Goal: Task Accomplishment & Management: Complete application form

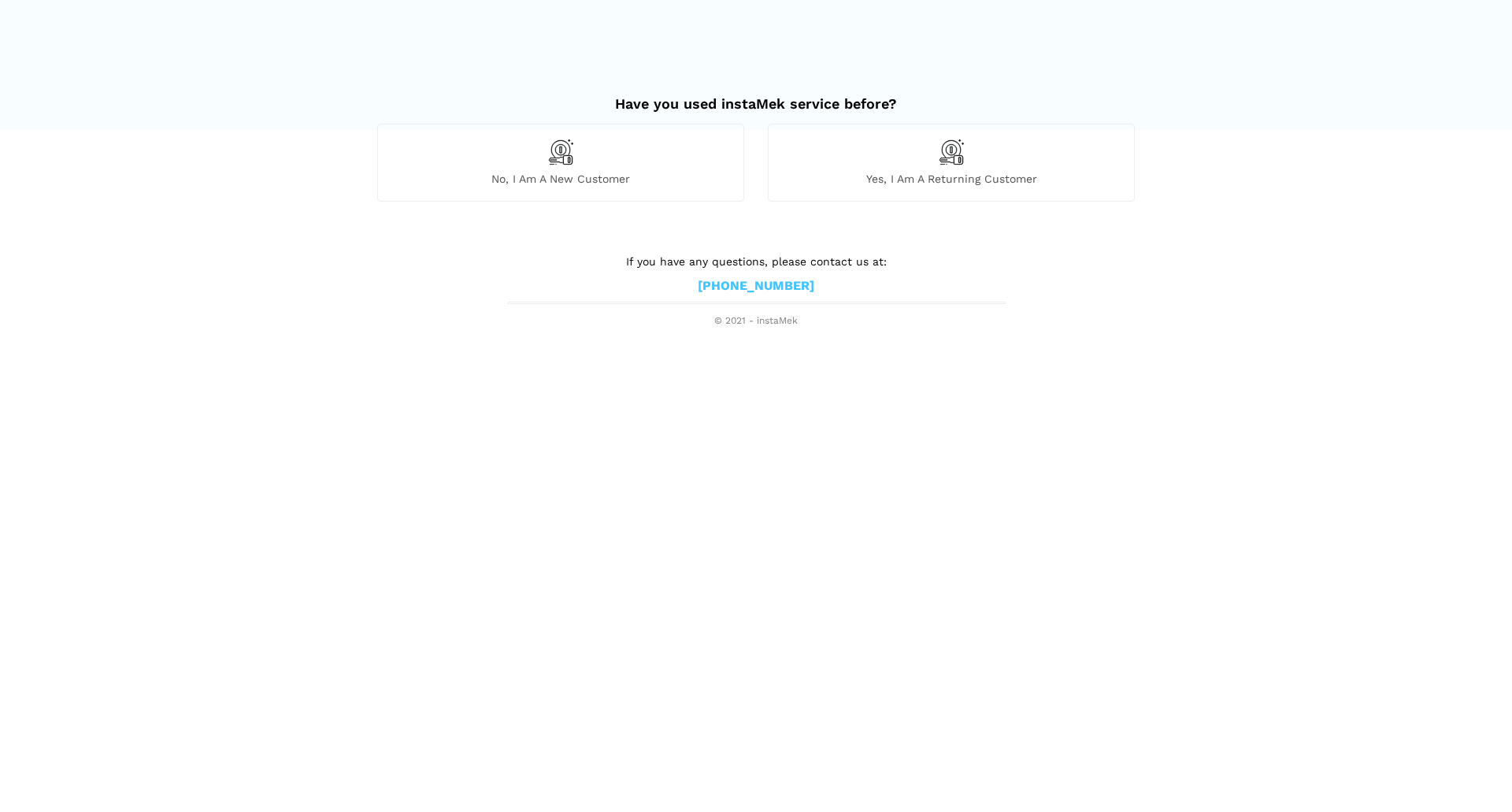
click at [635, 202] on div "No, I am a new customer" at bounding box center [561, 168] width 391 height 89
click at [583, 170] on div "No, I am a new customer" at bounding box center [561, 162] width 367 height 78
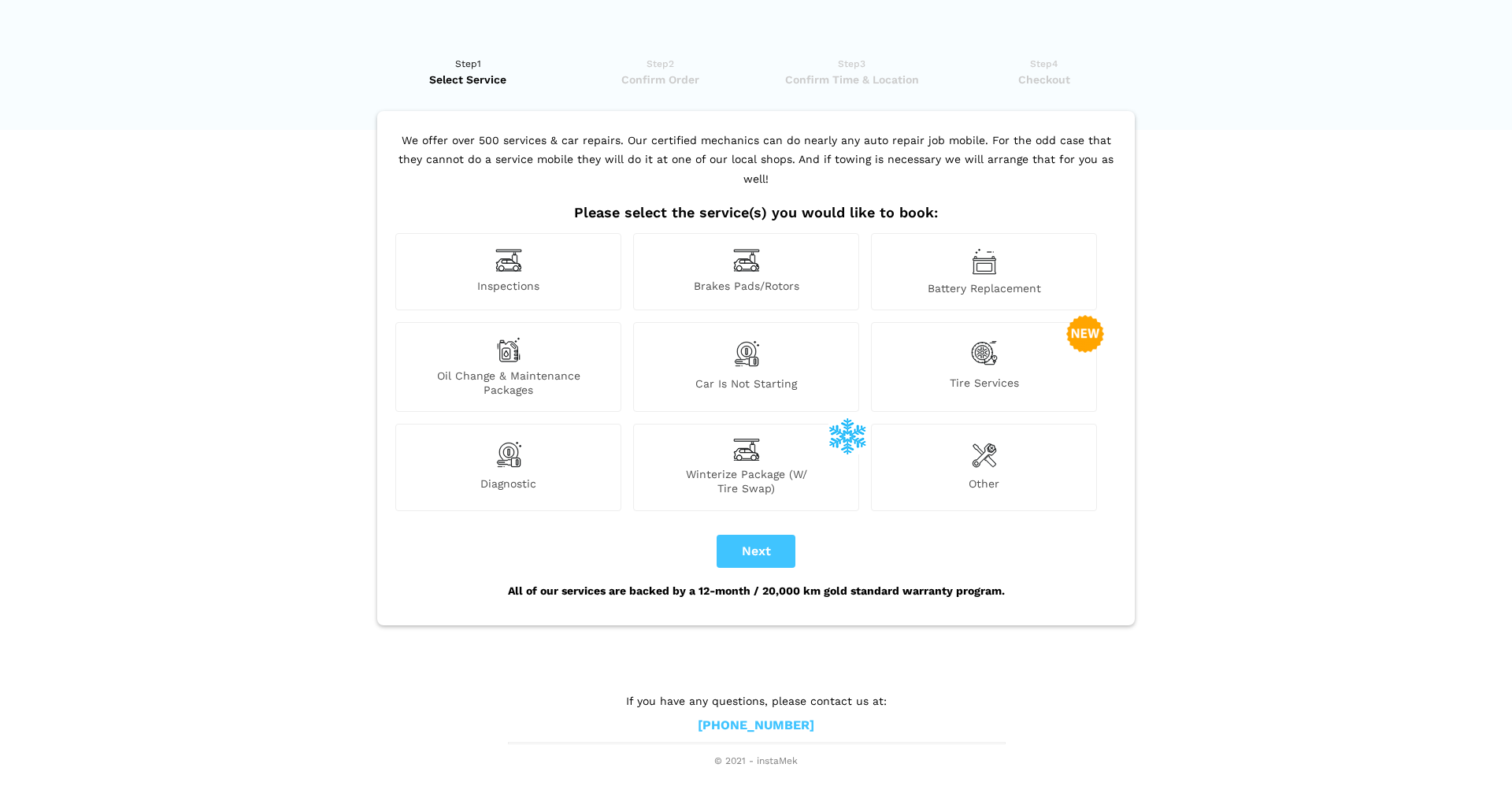
click at [511, 250] on img at bounding box center [509, 260] width 26 height 25
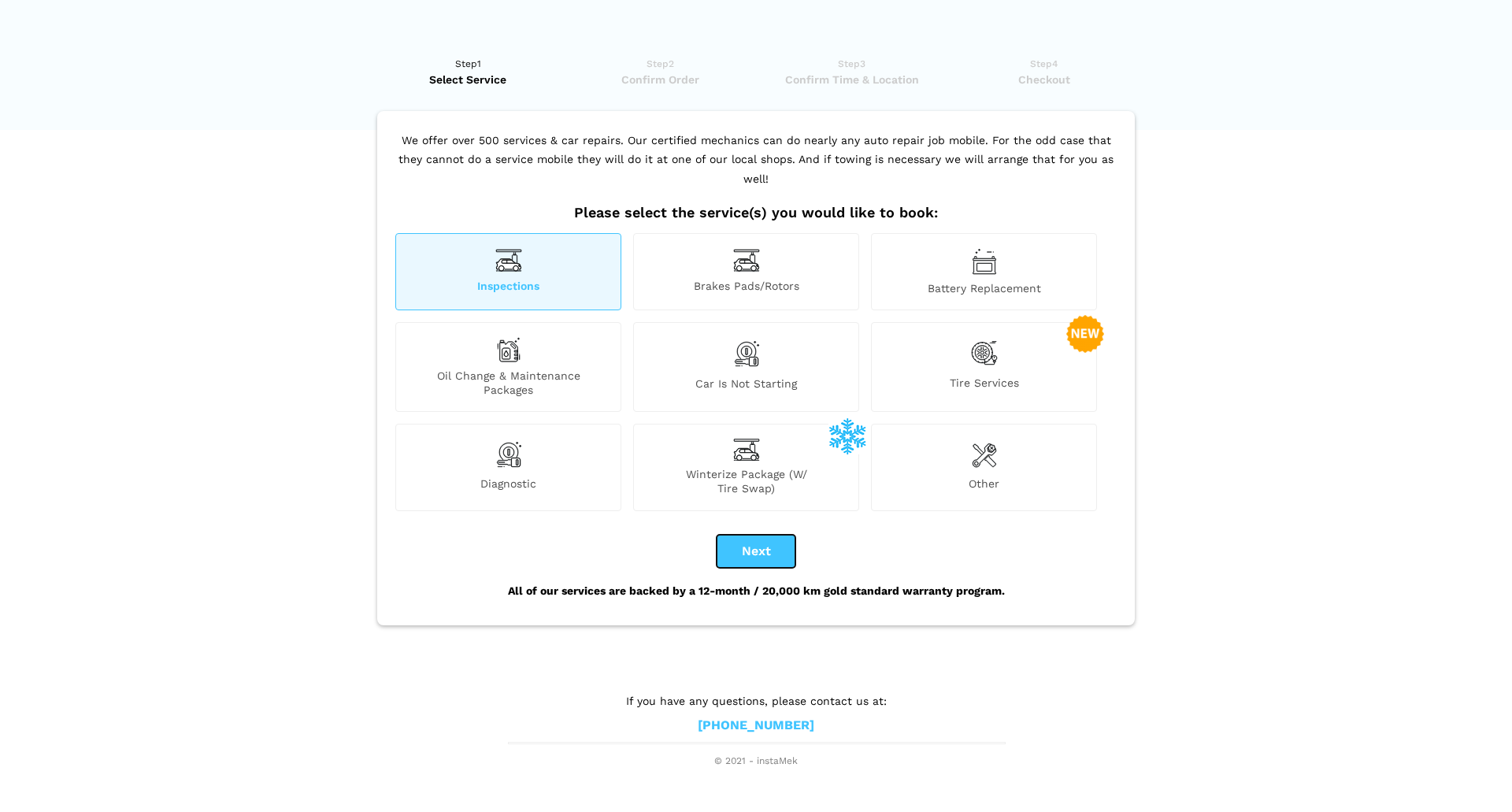
click at [755, 535] on button "Next" at bounding box center [756, 551] width 78 height 33
checkbox input "true"
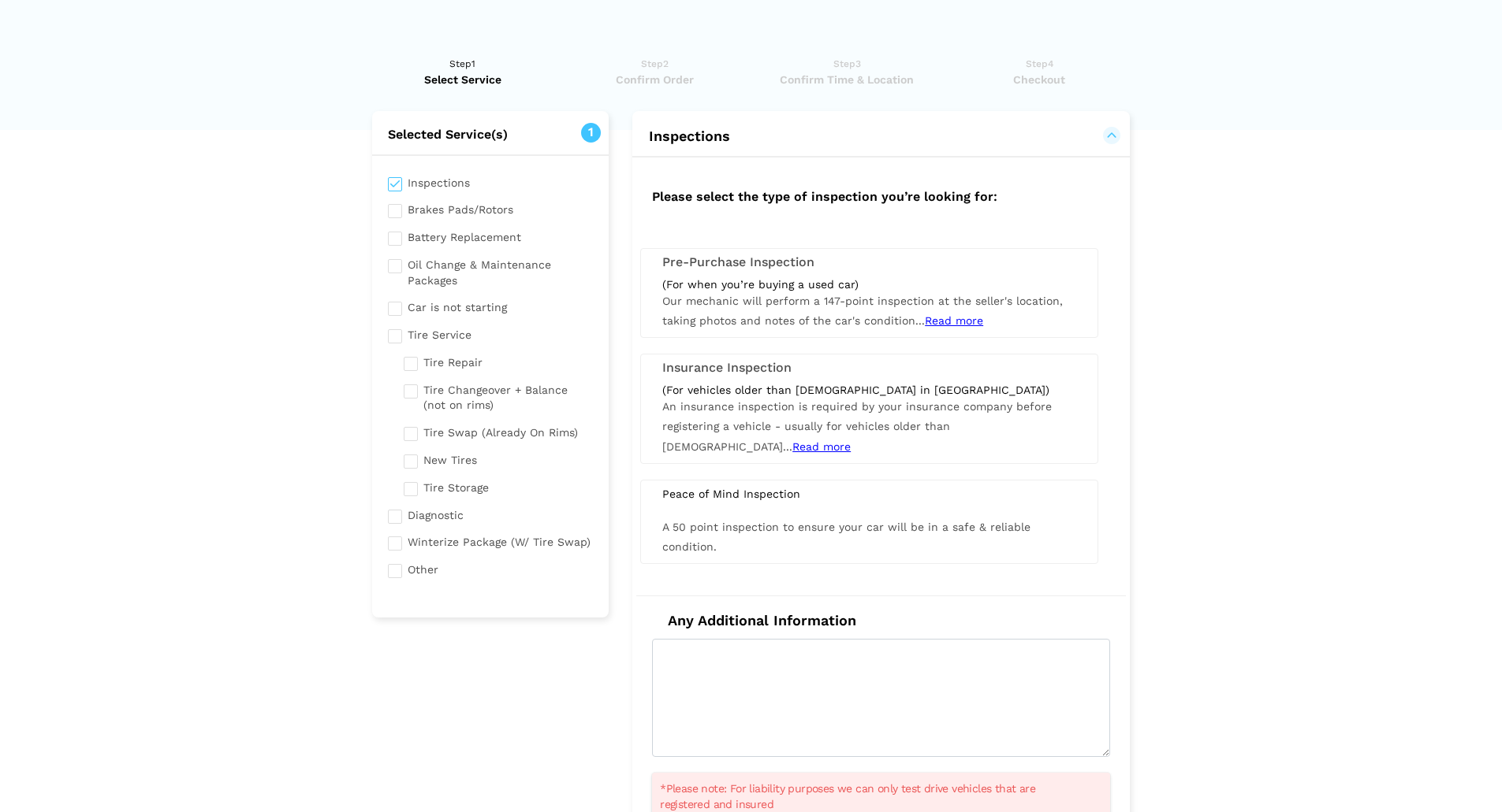
click at [769, 318] on span "Our mechanic will perform a 147-point inspection at the seller's location, taki…" at bounding box center [863, 311] width 401 height 32
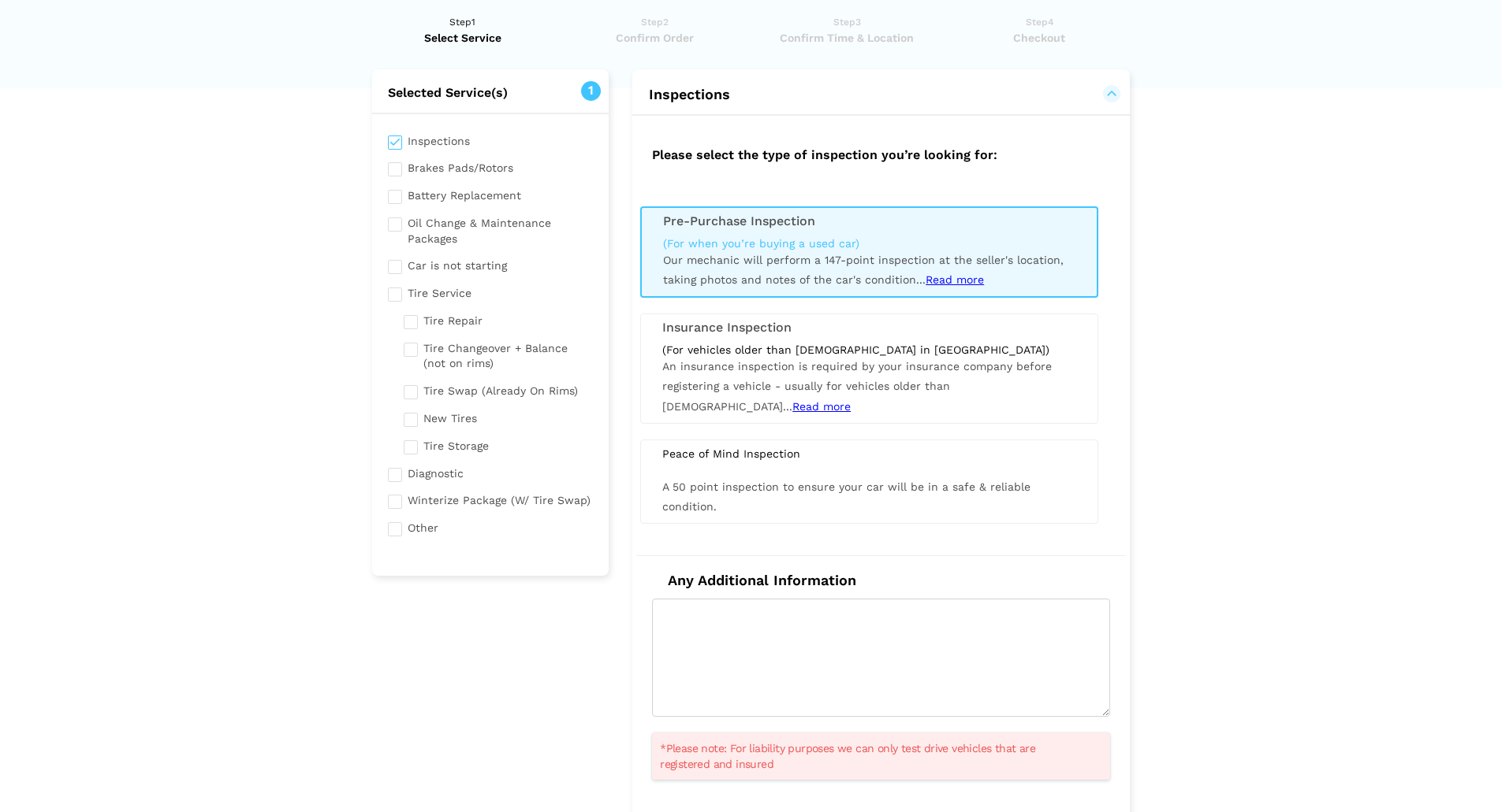
scroll to position [41, 0]
click at [962, 280] on span "Read more" at bounding box center [955, 280] width 58 height 13
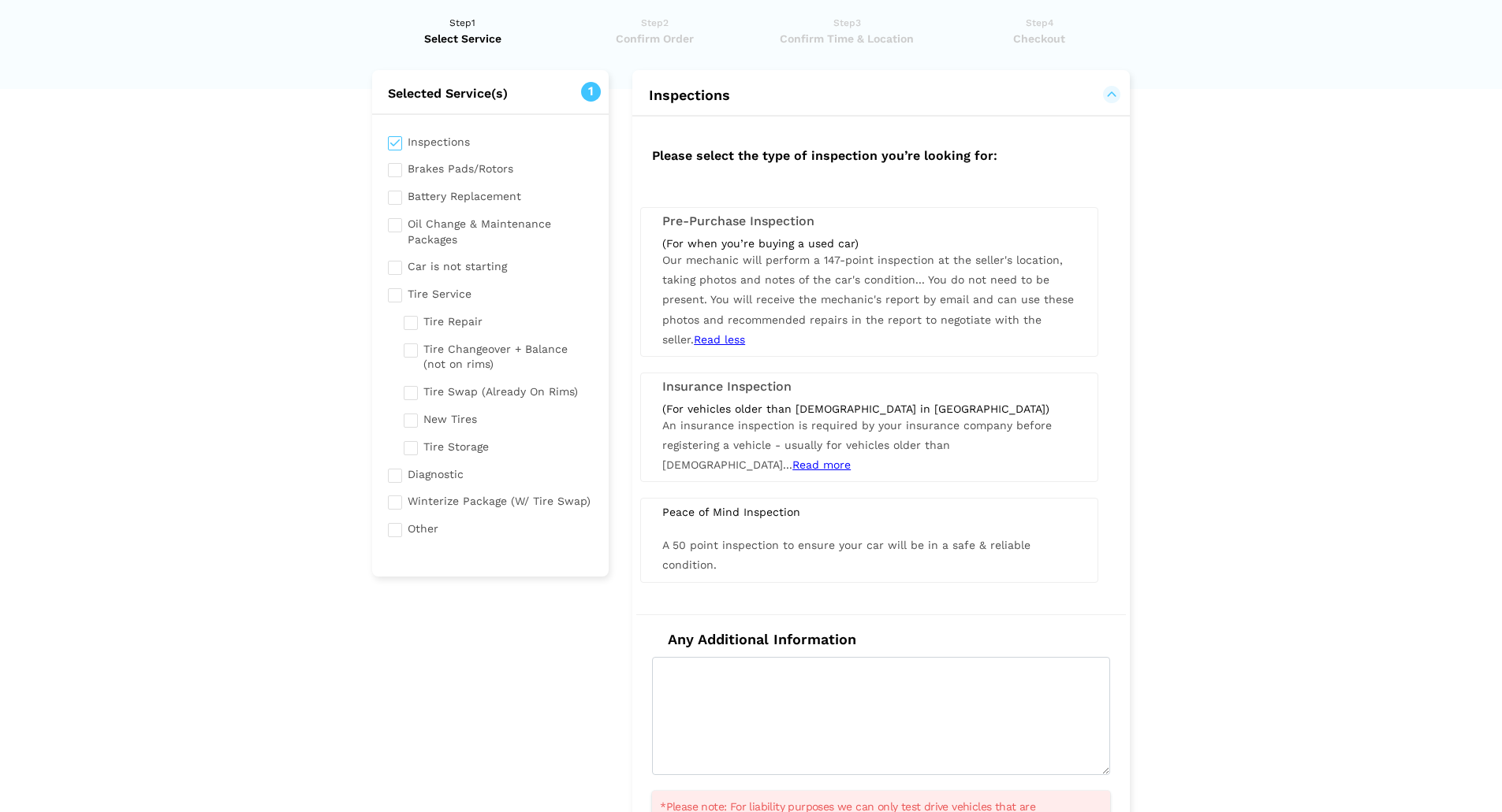
click at [874, 278] on span "Our mechanic will perform a 147-point inspection at the seller's location, taki…" at bounding box center [868, 300] width 412 height 92
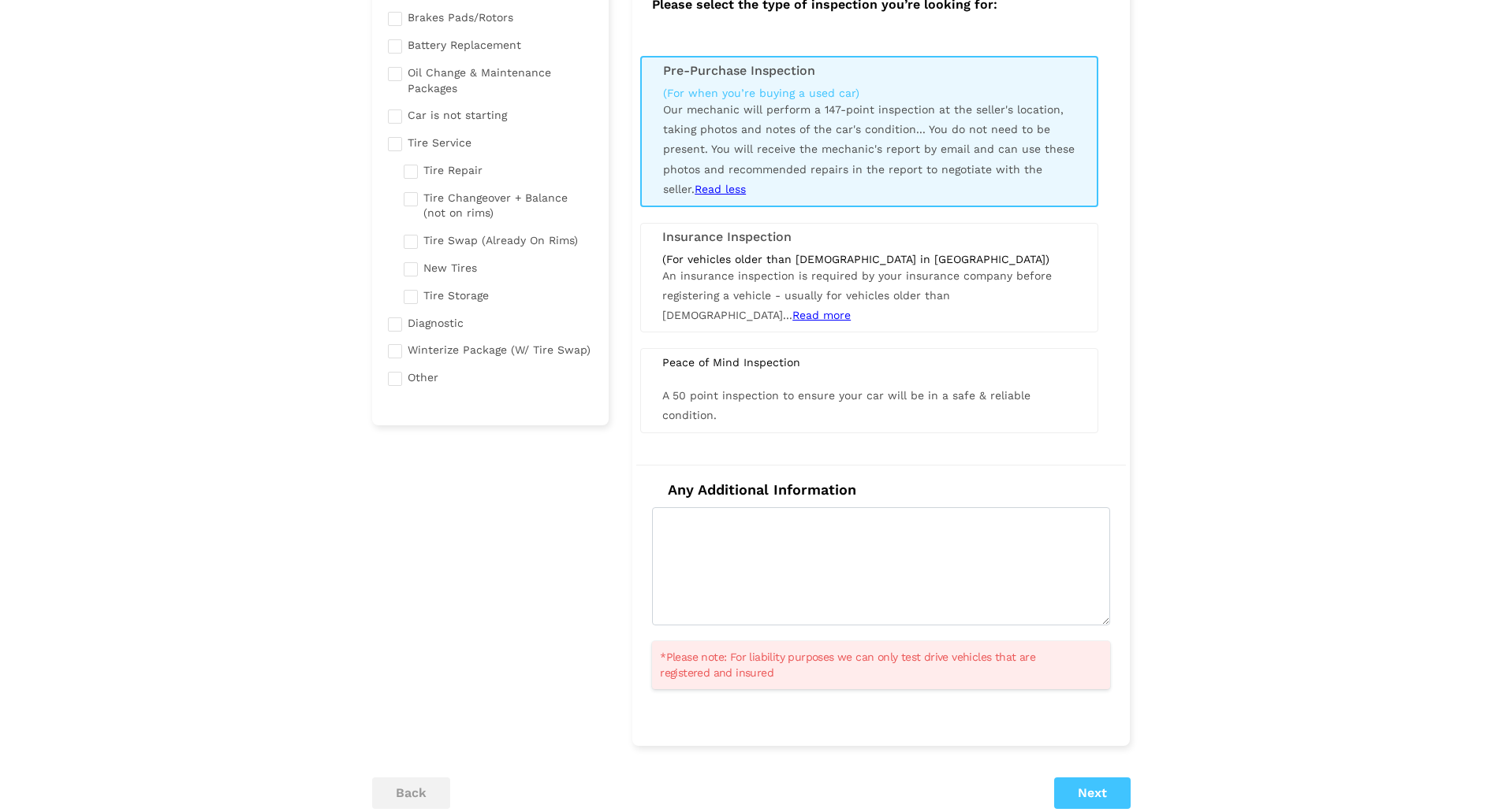
scroll to position [193, 0]
click at [1066, 783] on button "Next" at bounding box center [1092, 792] width 77 height 32
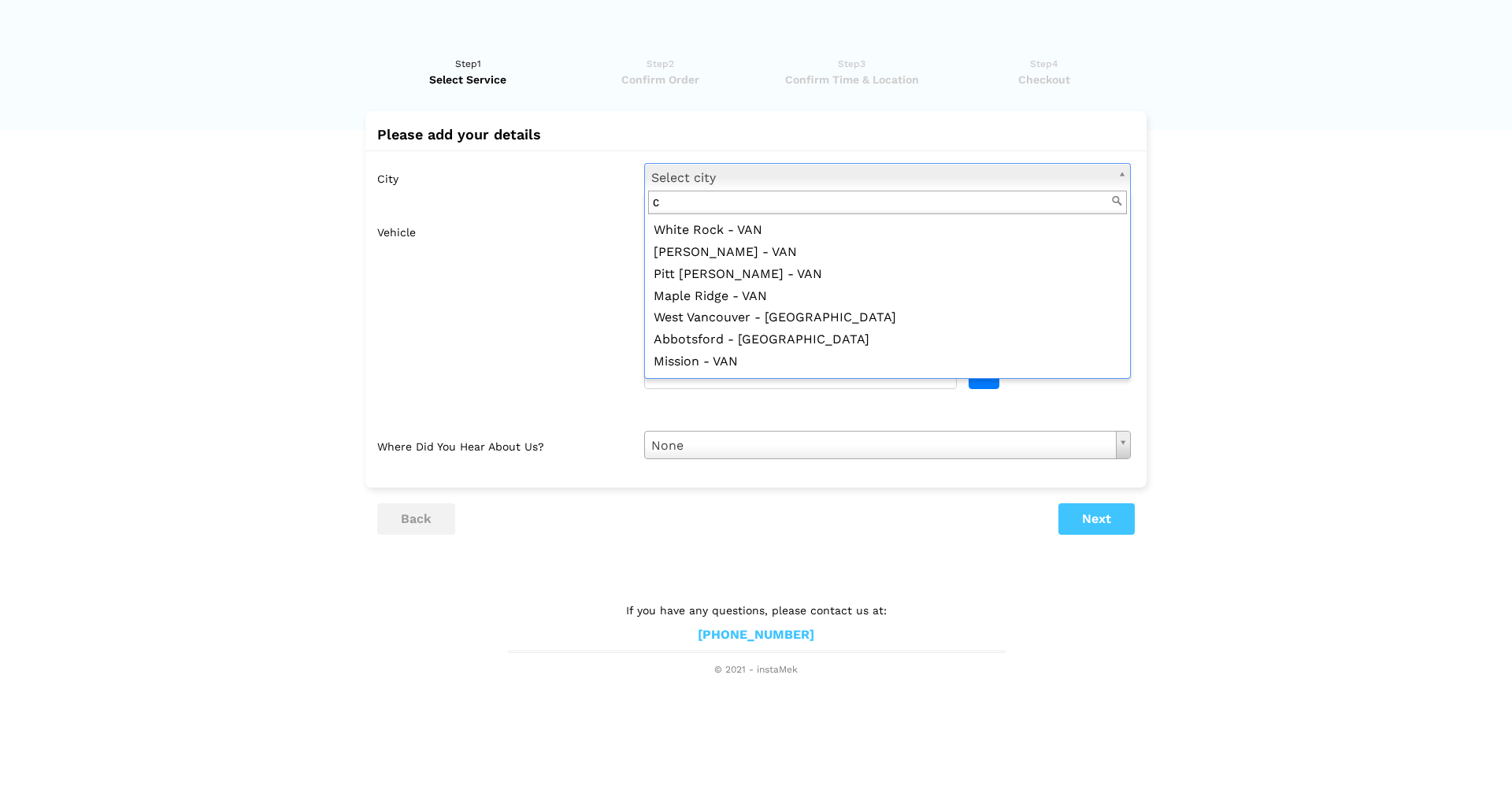
scroll to position [0, 0]
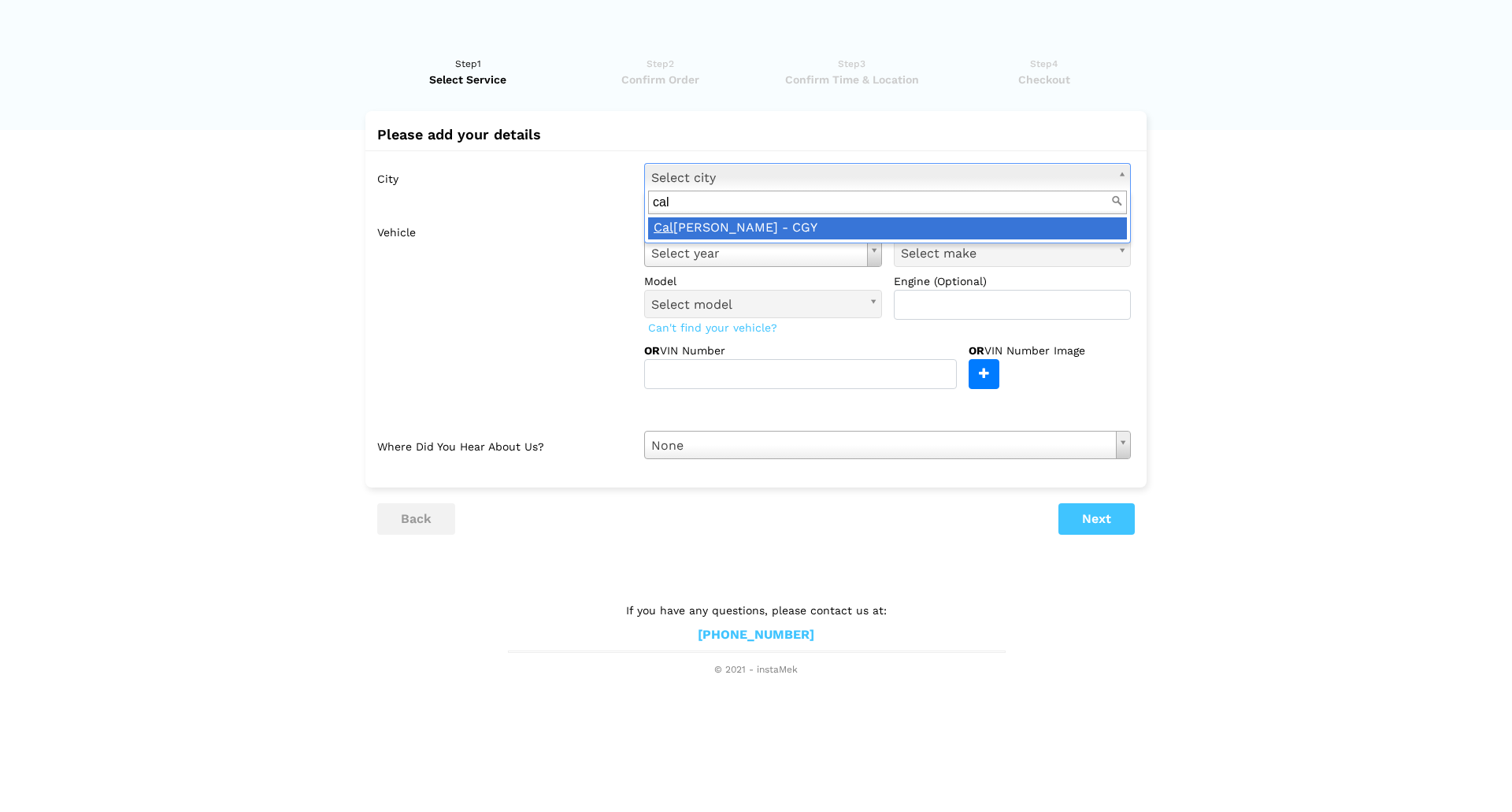
type input "cal"
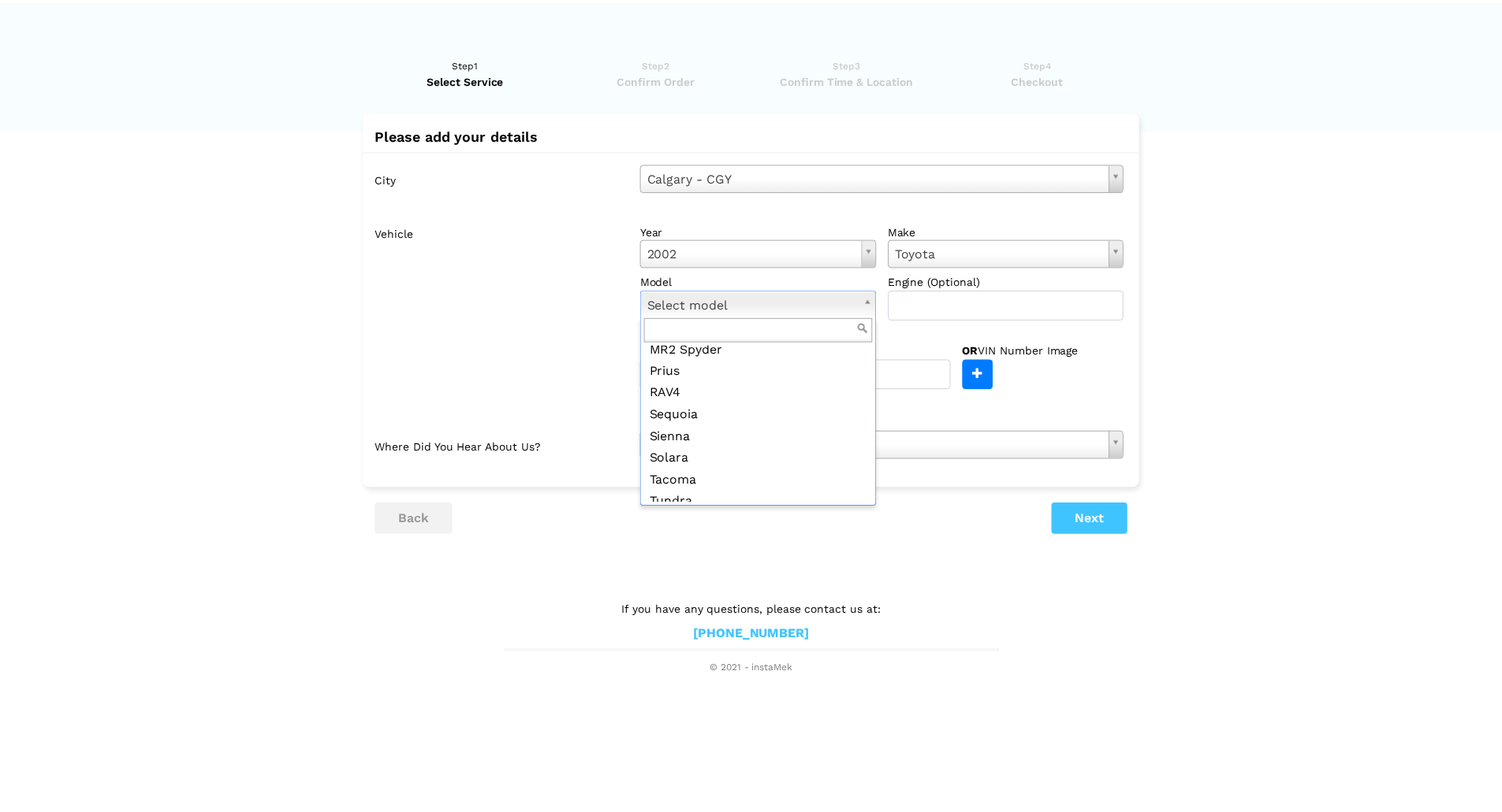
scroll to position [258, 0]
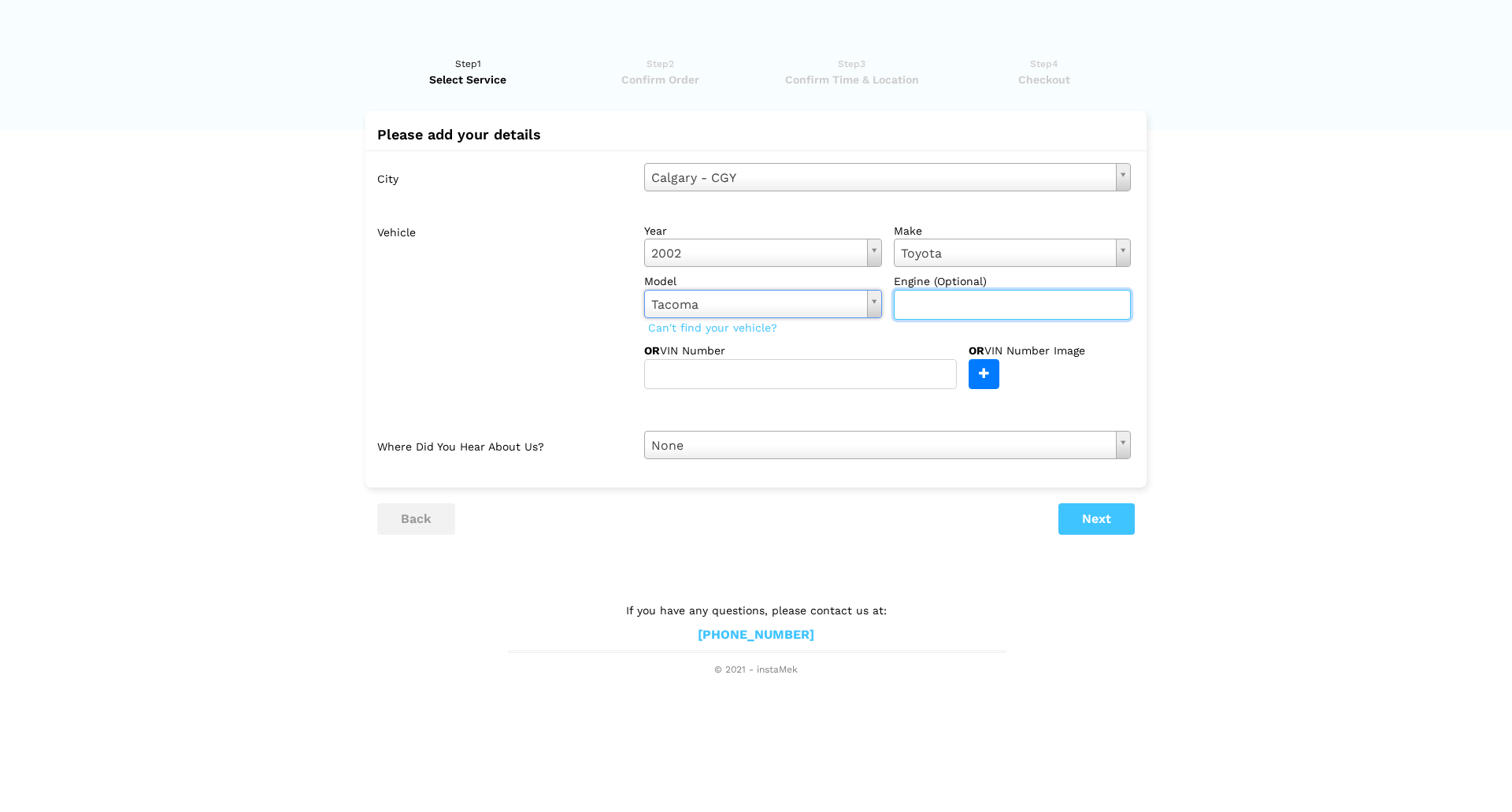
click at [946, 308] on input "text" at bounding box center [1013, 304] width 238 height 30
click at [1111, 519] on button "Next" at bounding box center [1097, 519] width 77 height 32
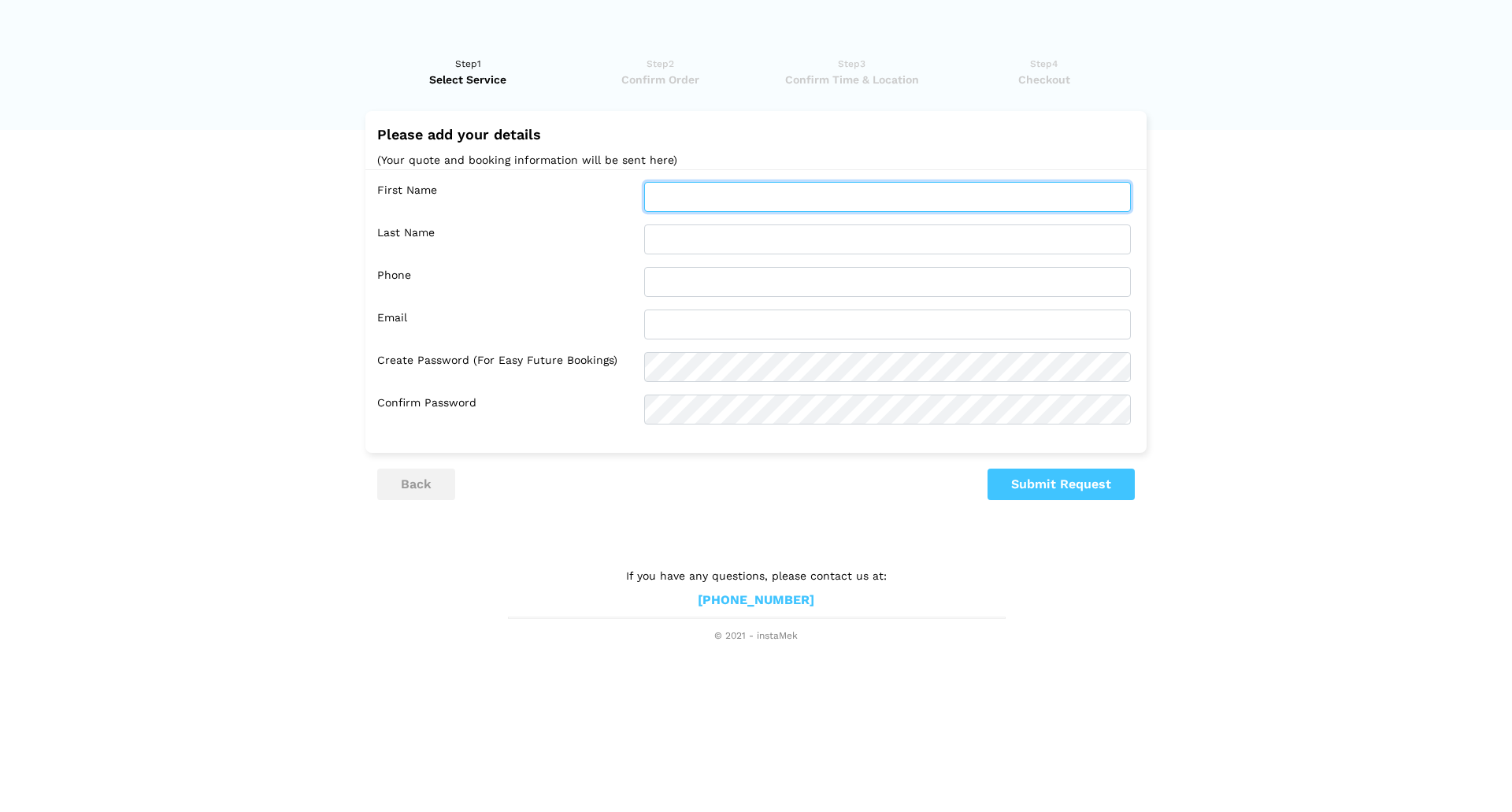
click at [727, 186] on input "text" at bounding box center [887, 197] width 486 height 30
type input "[PERSON_NAME]"
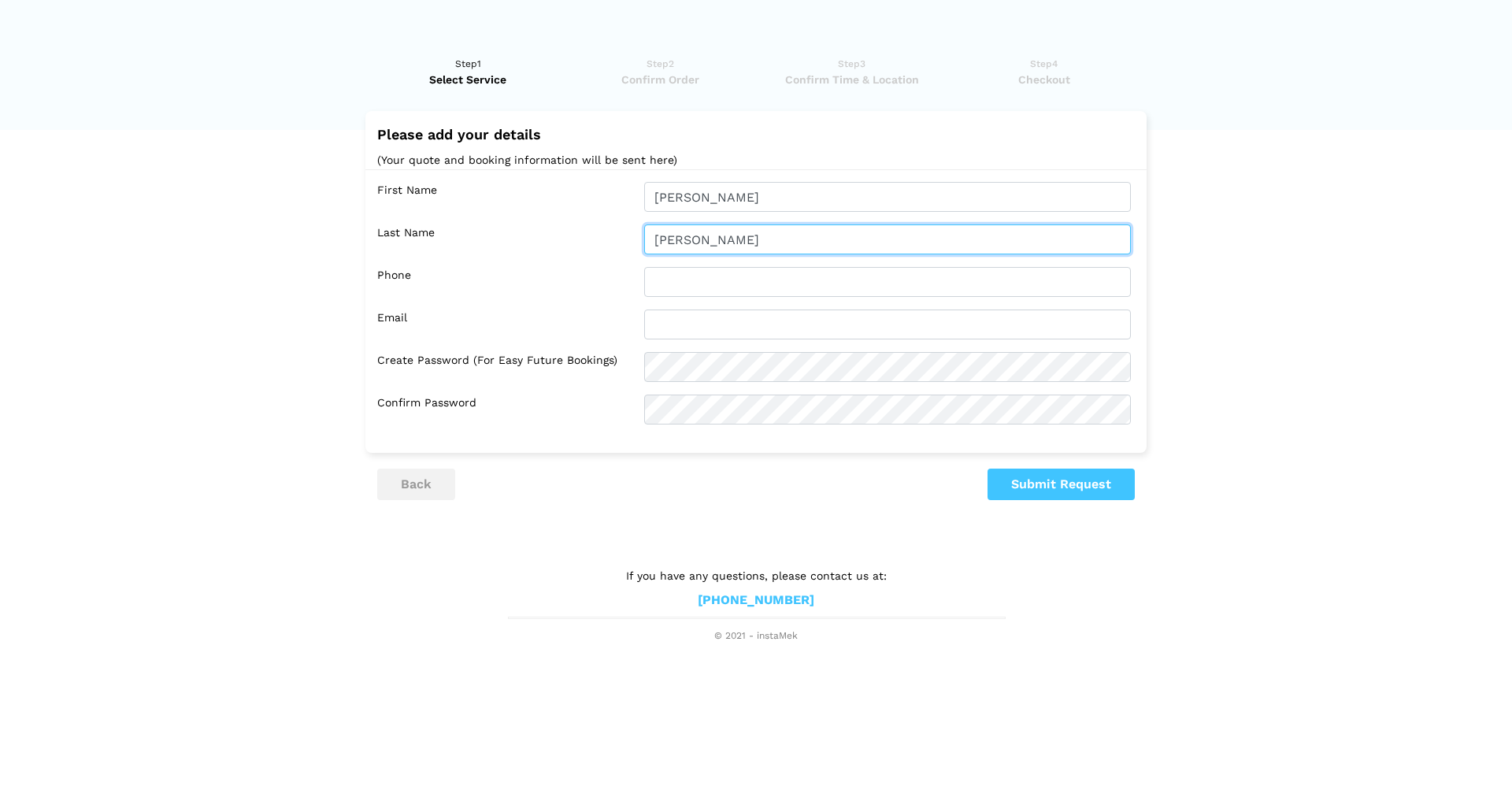
type input "[PERSON_NAME]"
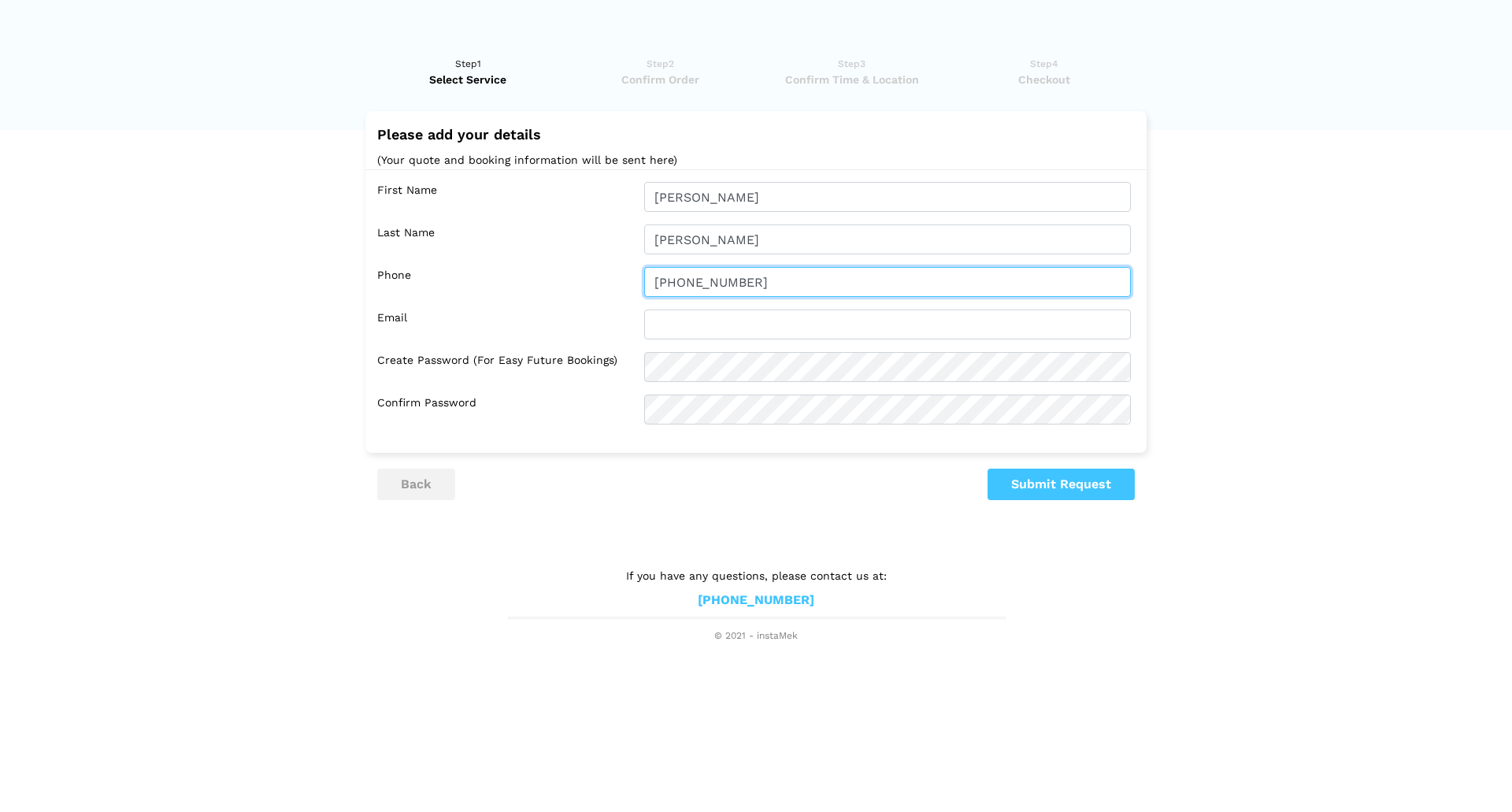
type input "[PHONE_NUMBER]"
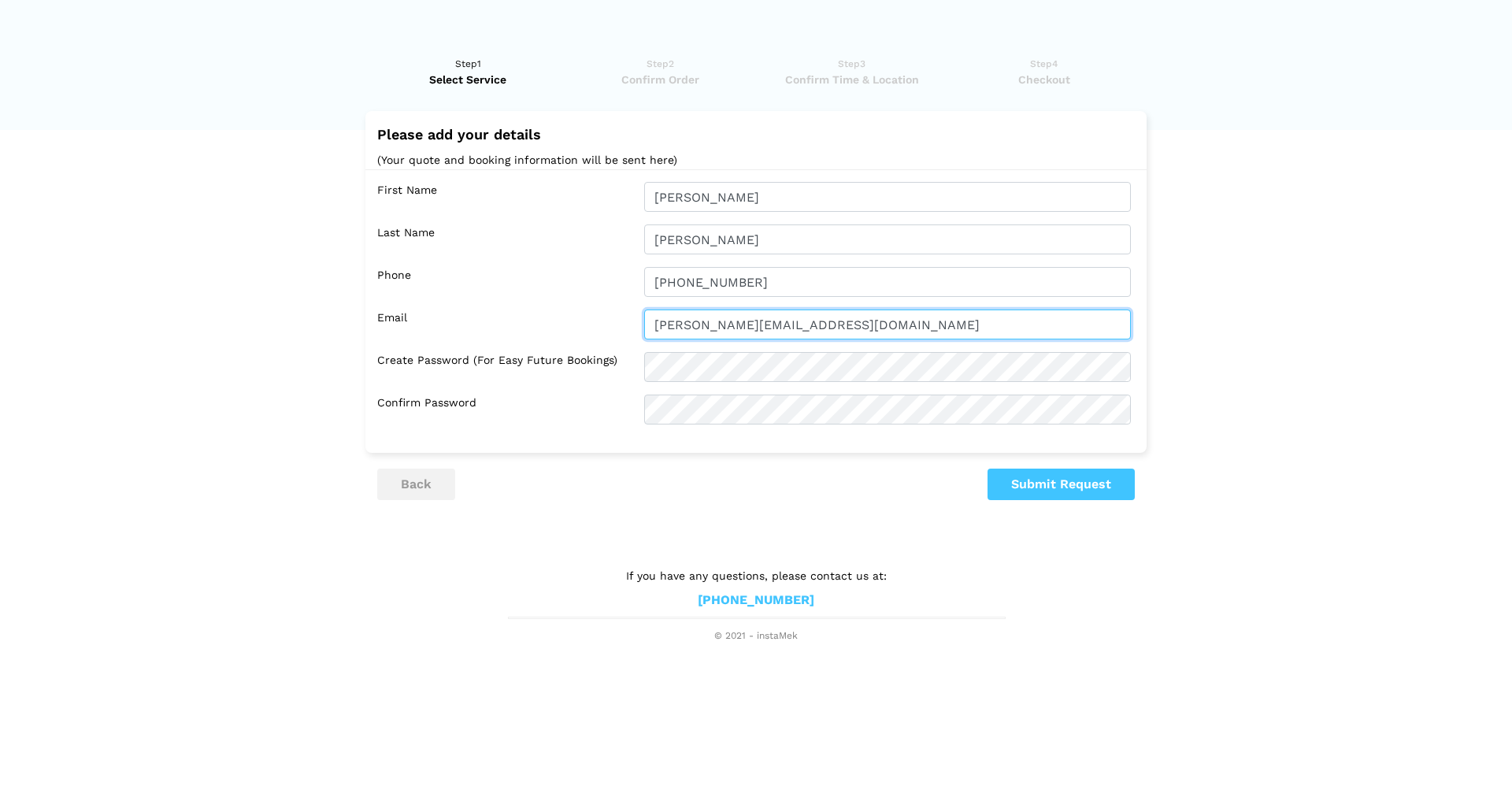
type input "[PERSON_NAME][EMAIL_ADDRESS][DOMAIN_NAME]"
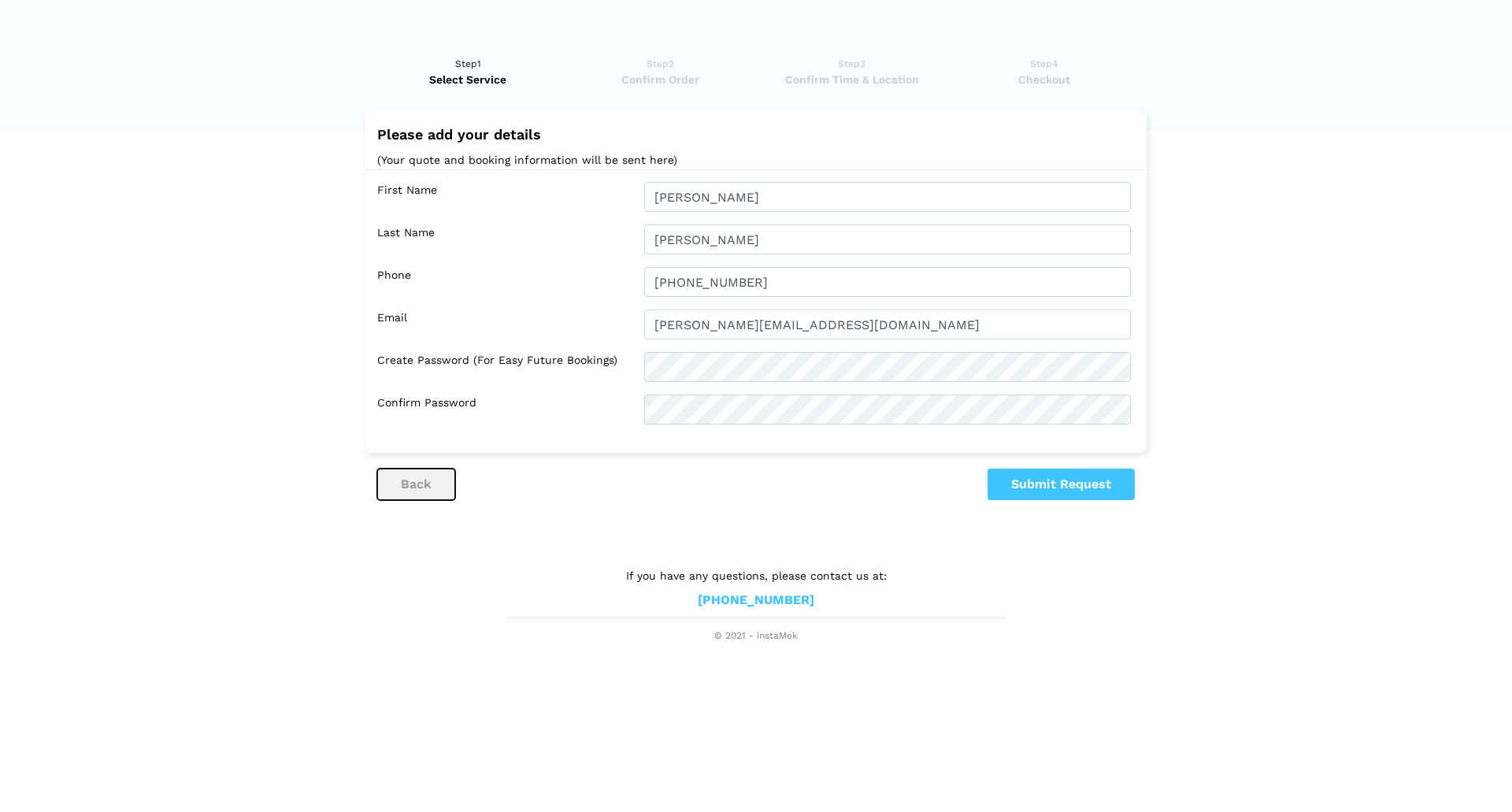
click at [434, 489] on button "back" at bounding box center [417, 484] width 78 height 32
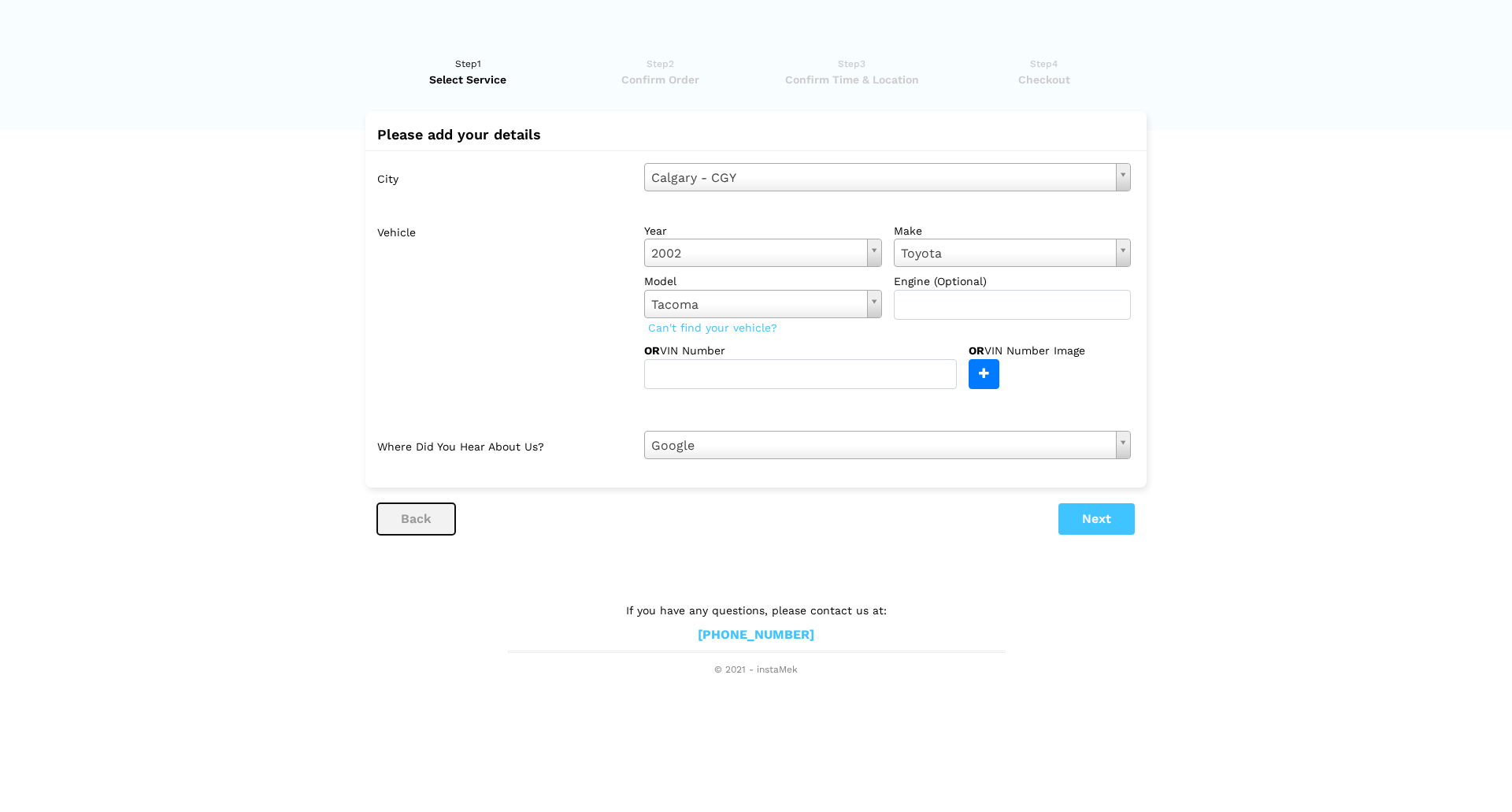
click at [427, 520] on button "back" at bounding box center [417, 519] width 78 height 32
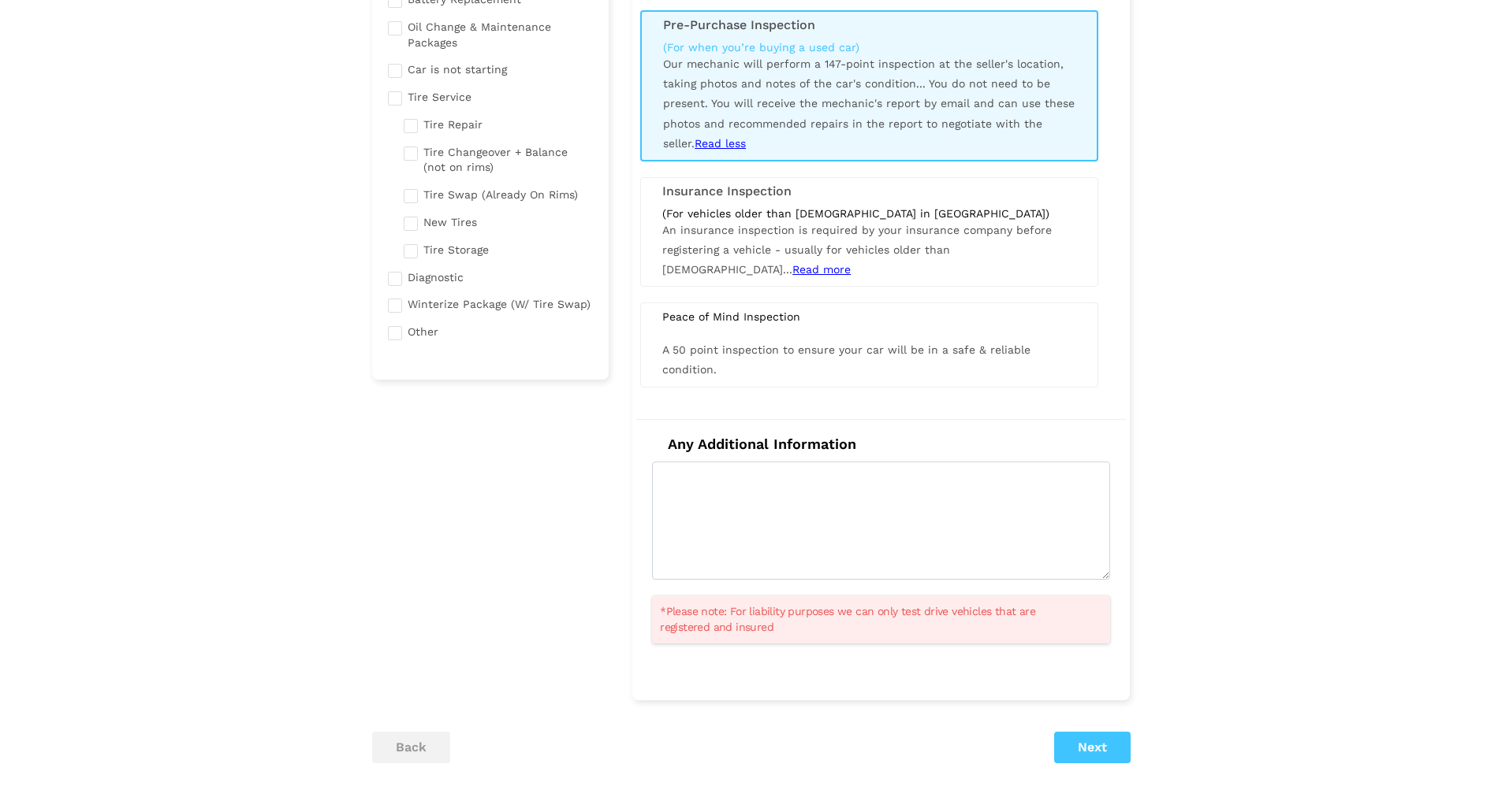
scroll to position [246, 0]
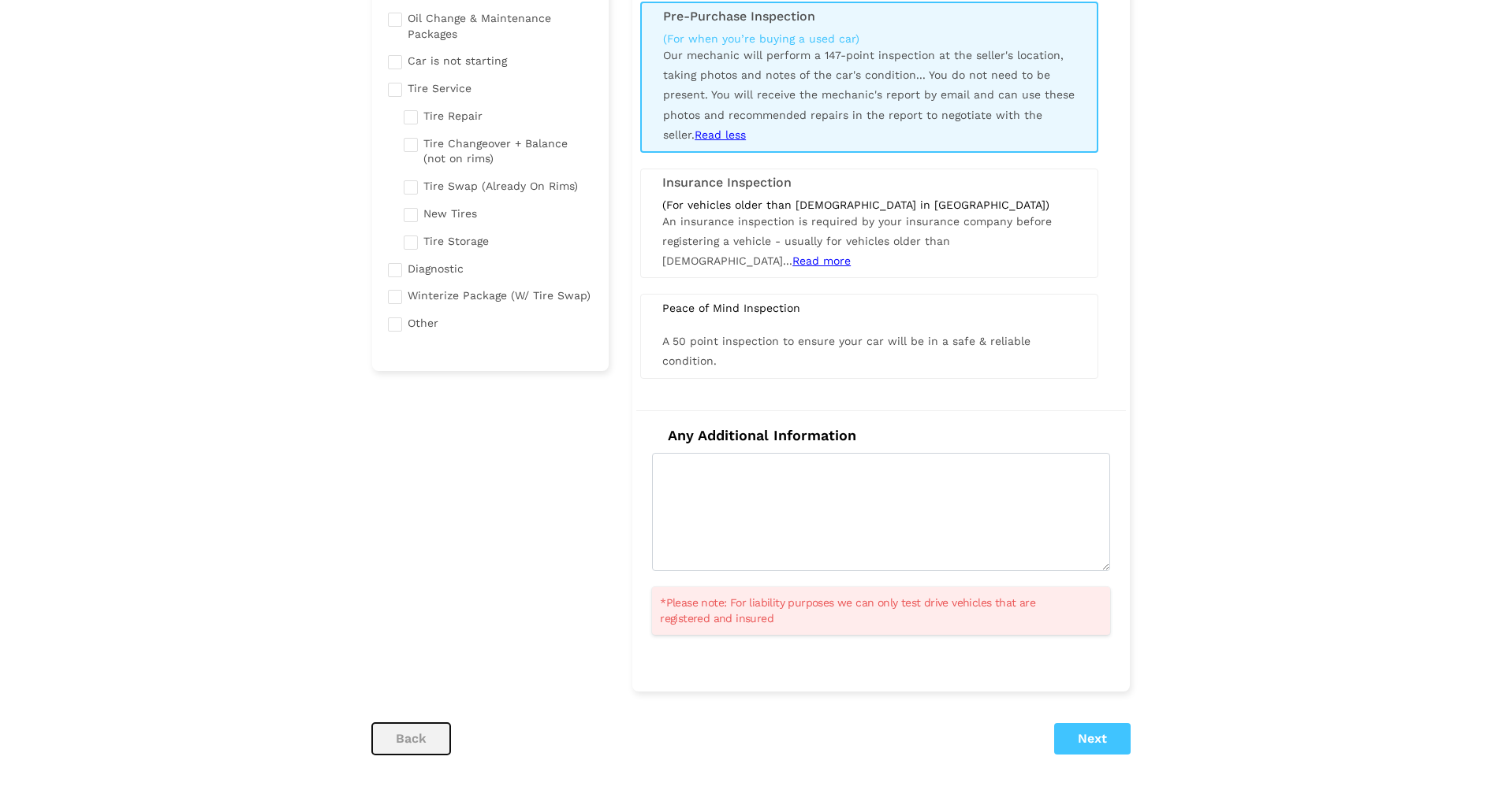
click at [398, 740] on button "back" at bounding box center [411, 739] width 78 height 32
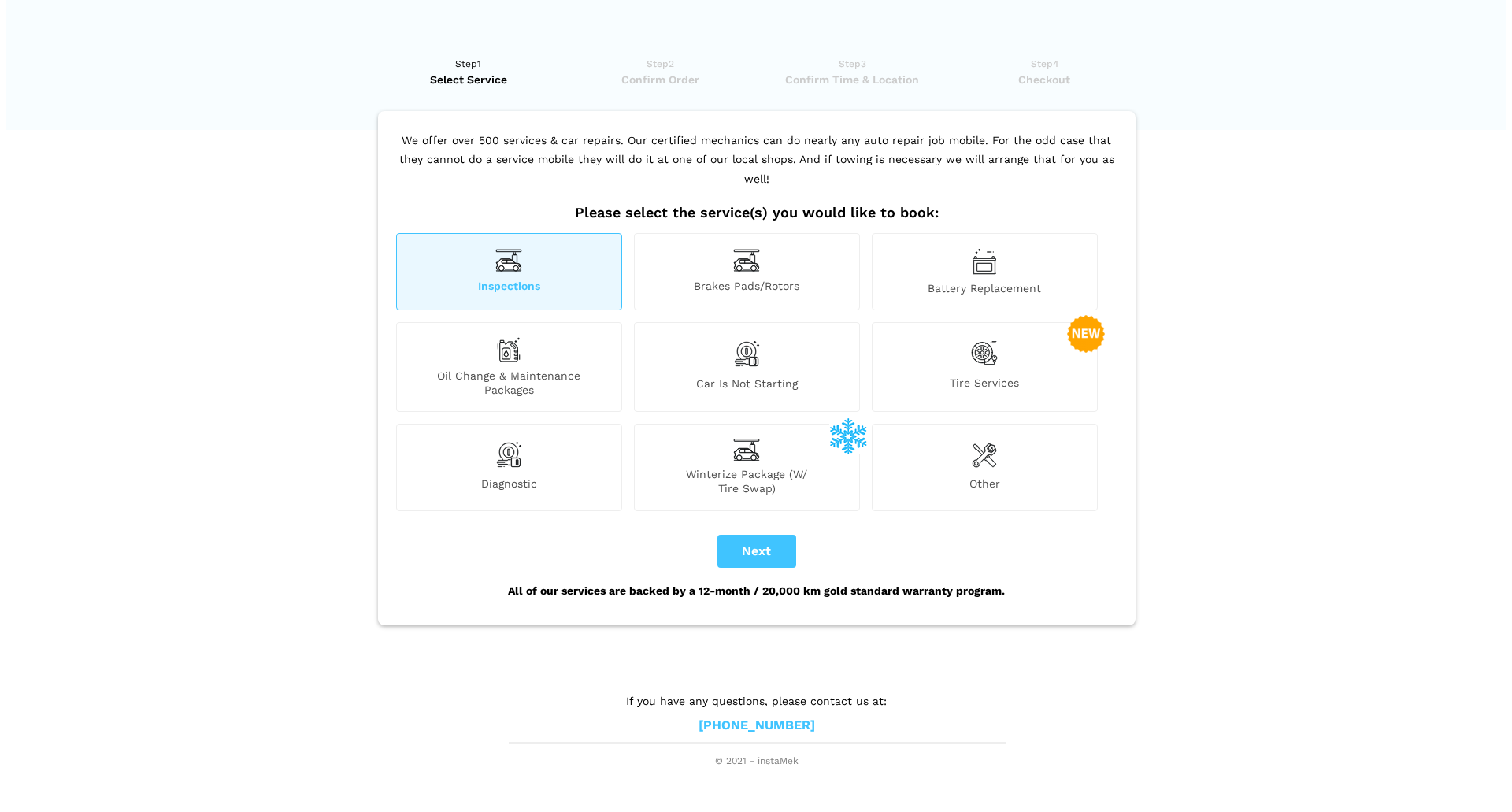
scroll to position [0, 0]
click at [533, 233] on div "Inspections" at bounding box center [508, 272] width 226 height 78
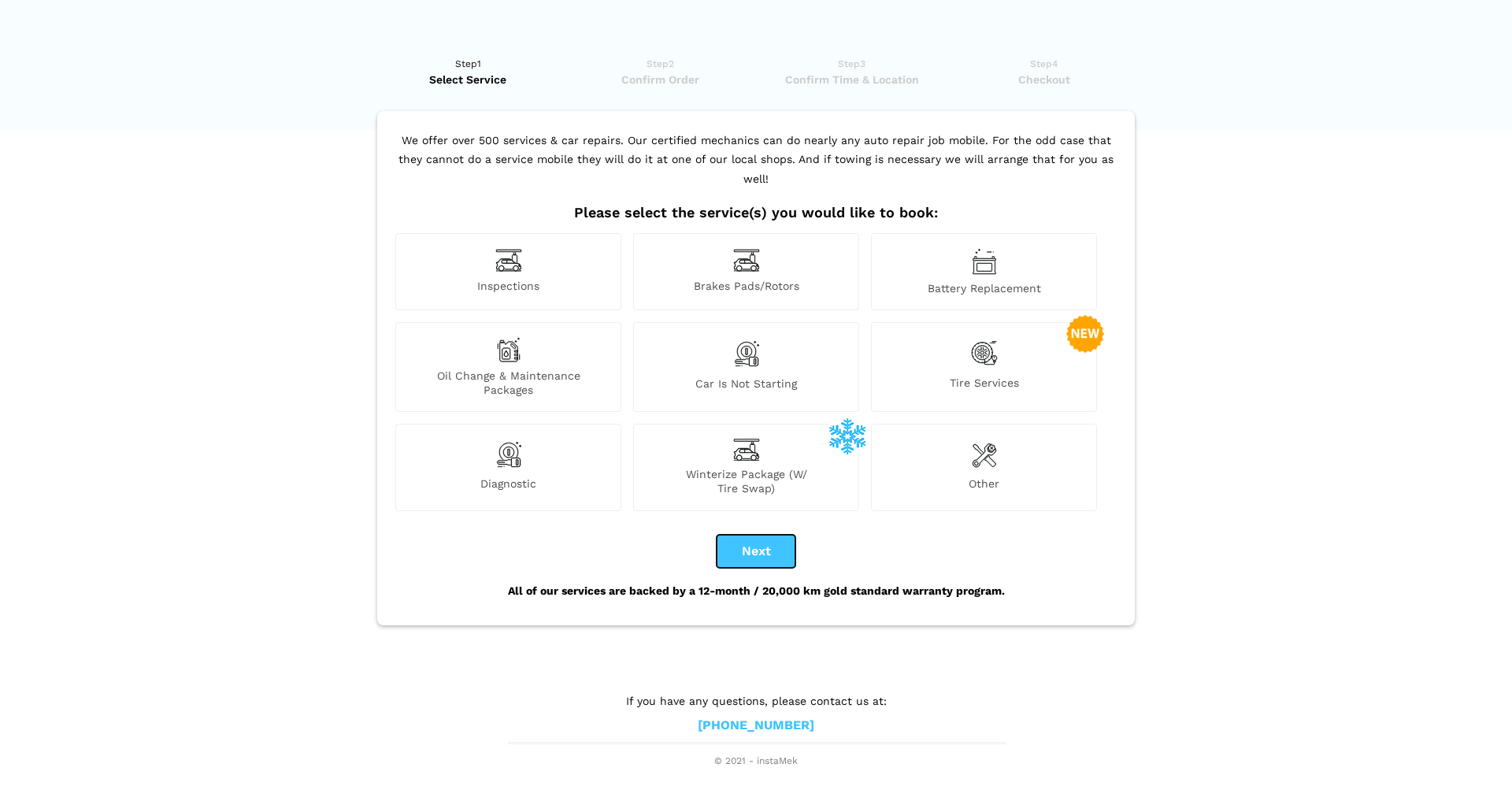
click at [751, 547] on button "Next" at bounding box center [756, 551] width 78 height 33
click at [756, 535] on button "Next" at bounding box center [756, 551] width 78 height 33
click at [753, 535] on button "Next" at bounding box center [756, 551] width 78 height 33
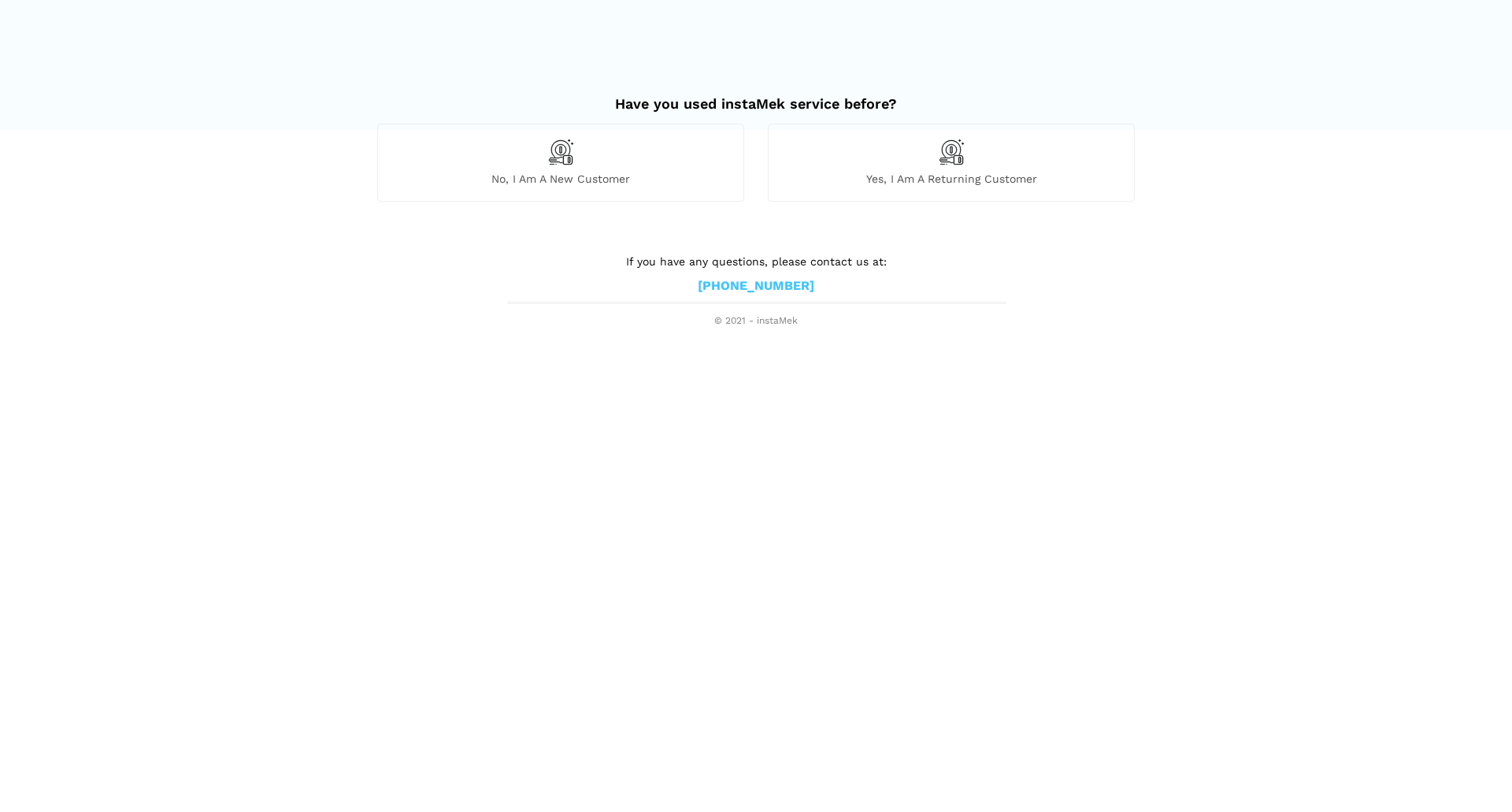
click at [585, 166] on div "No, I am a new customer" at bounding box center [561, 162] width 367 height 78
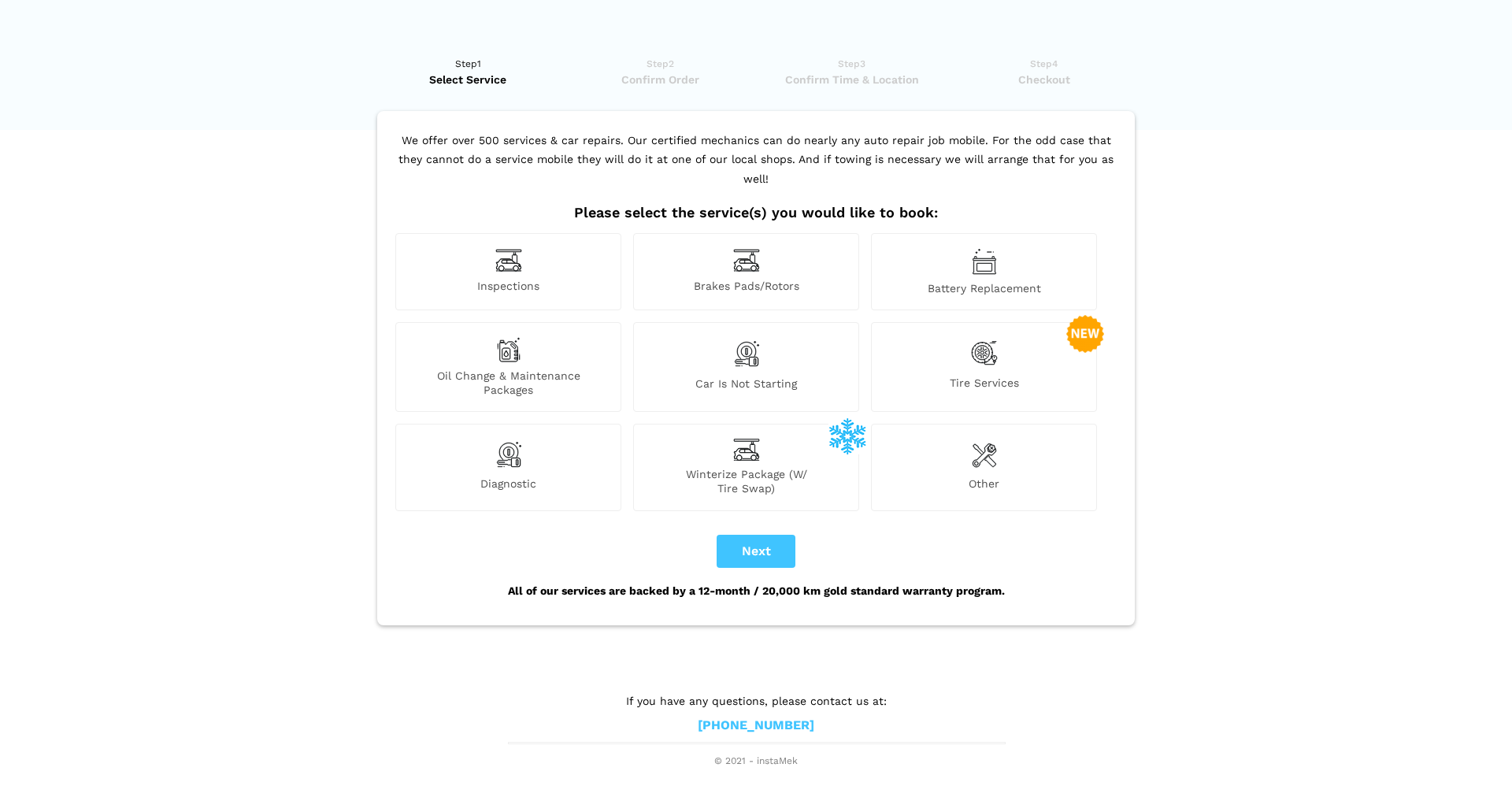
click at [566, 248] on div "Inspections" at bounding box center [508, 272] width 226 height 78
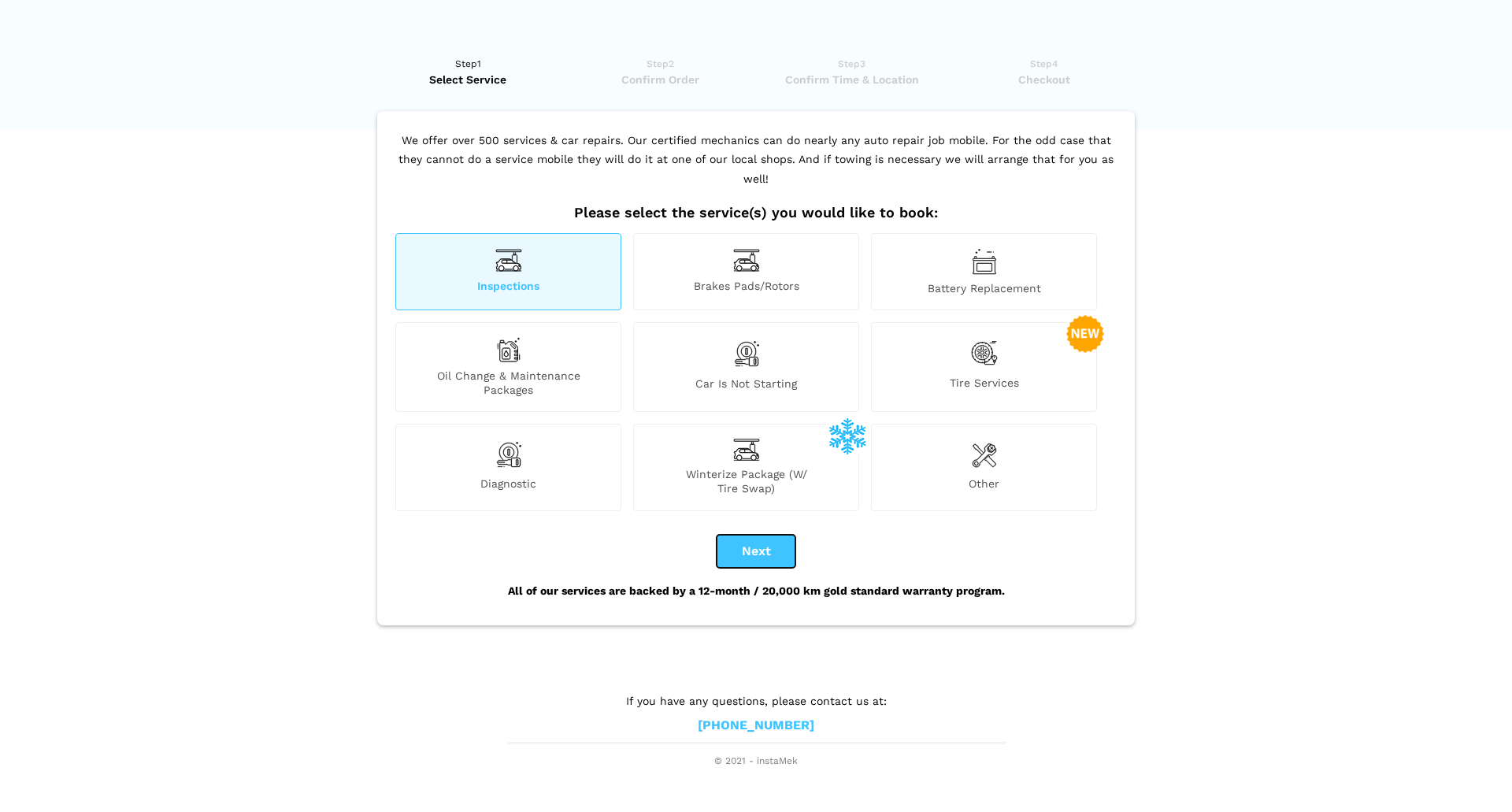
click at [738, 535] on button "Next" at bounding box center [756, 551] width 78 height 33
checkbox input "true"
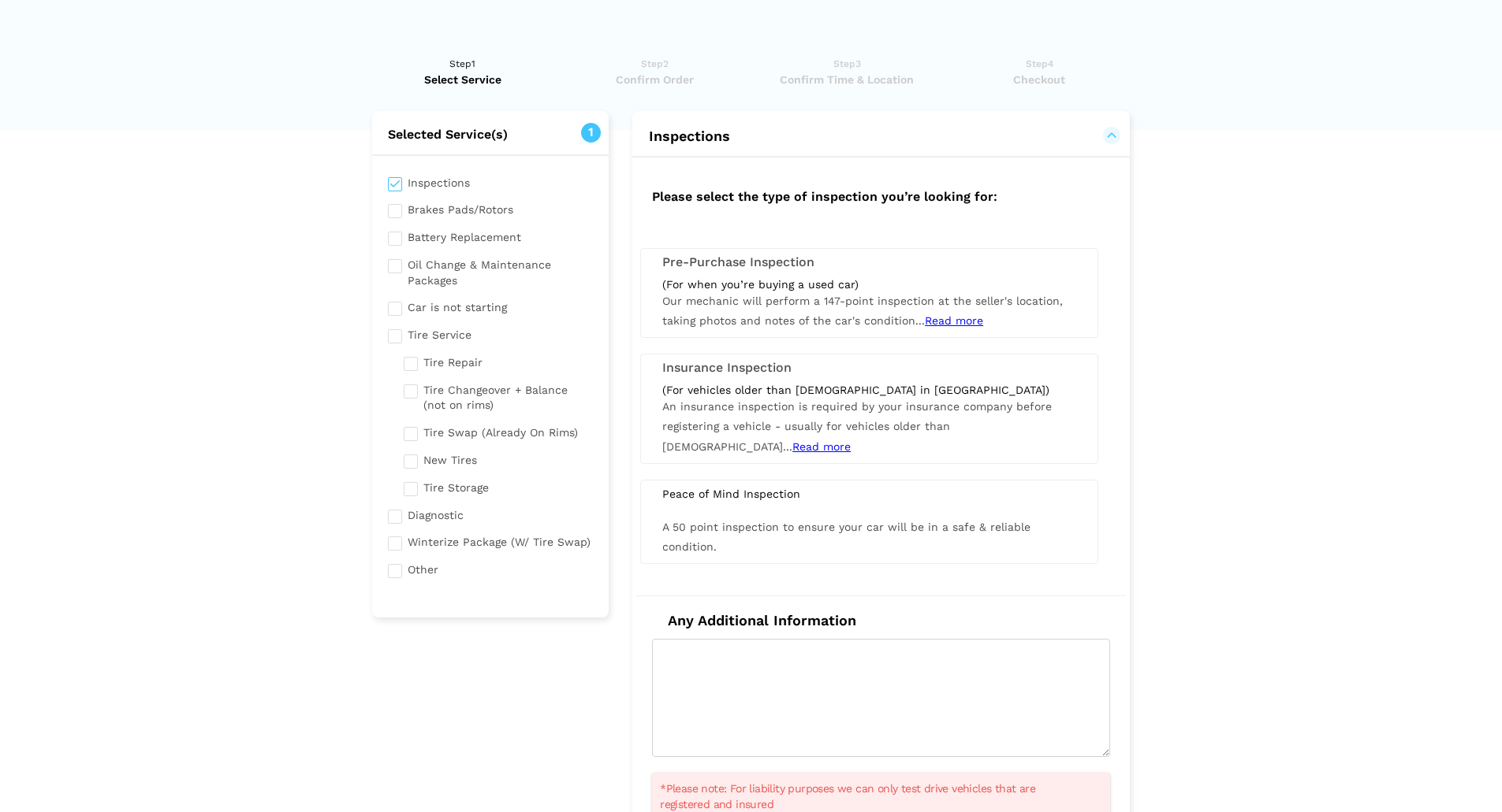
click at [851, 441] on span "Read more" at bounding box center [821, 446] width 58 height 13
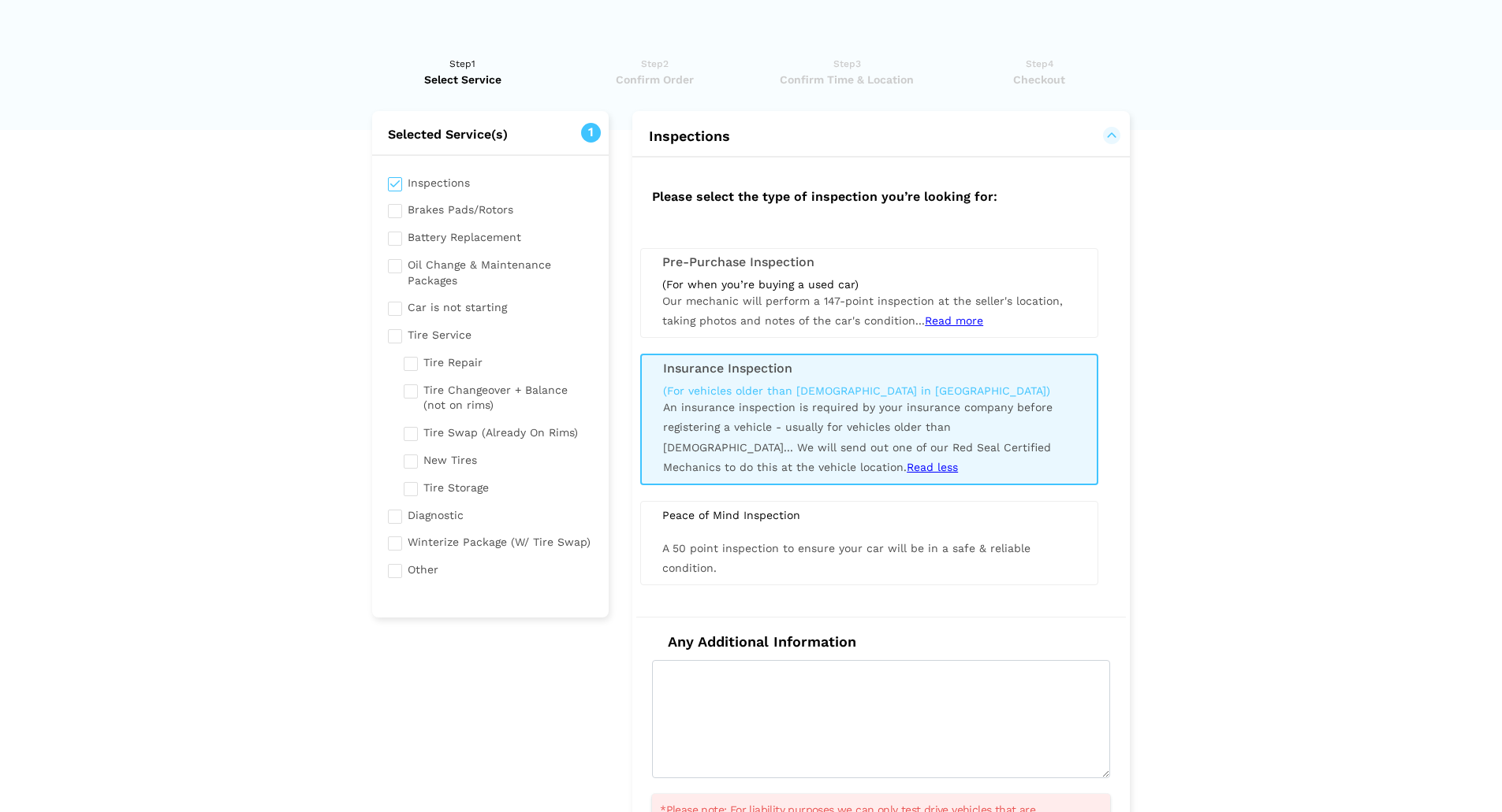
click at [945, 323] on span "Read more" at bounding box center [954, 320] width 58 height 13
